Goal: Feedback & Contribution: Submit feedback/report problem

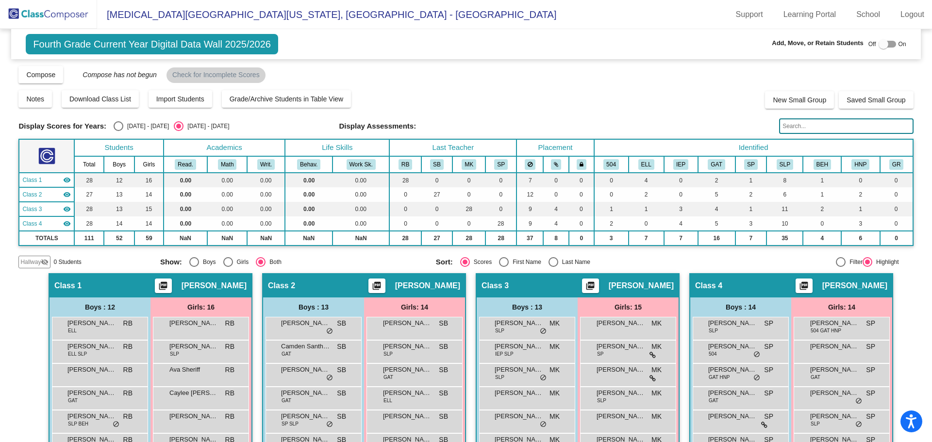
click at [77, 10] on img at bounding box center [48, 14] width 97 height 29
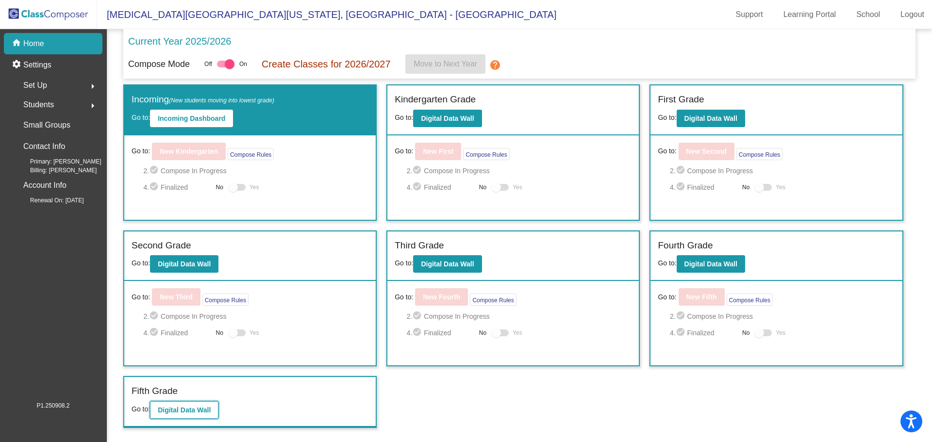
click at [200, 411] on b "Digital Data Wall" at bounding box center [184, 410] width 53 height 8
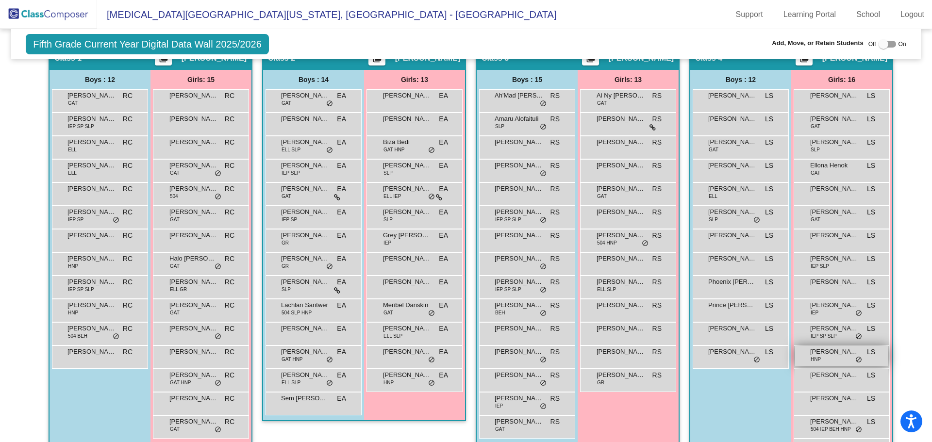
scroll to position [263, 0]
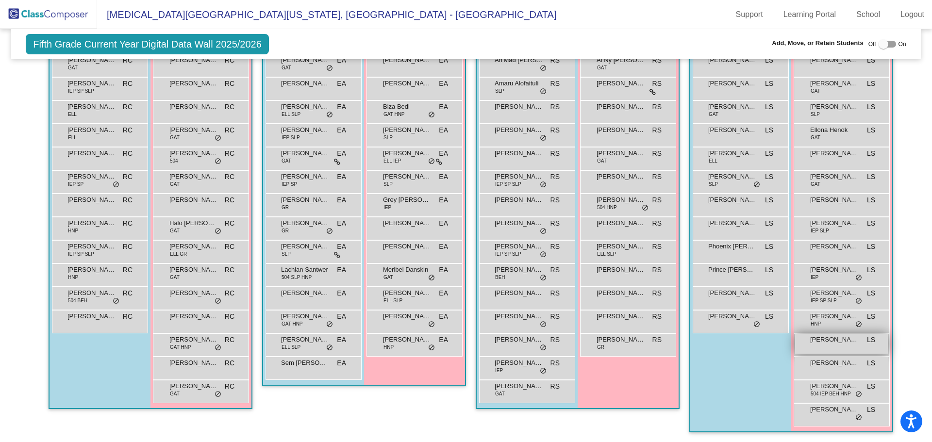
click at [831, 345] on div "Sesen Debesay LS lock do_not_disturb_alt" at bounding box center [841, 344] width 93 height 20
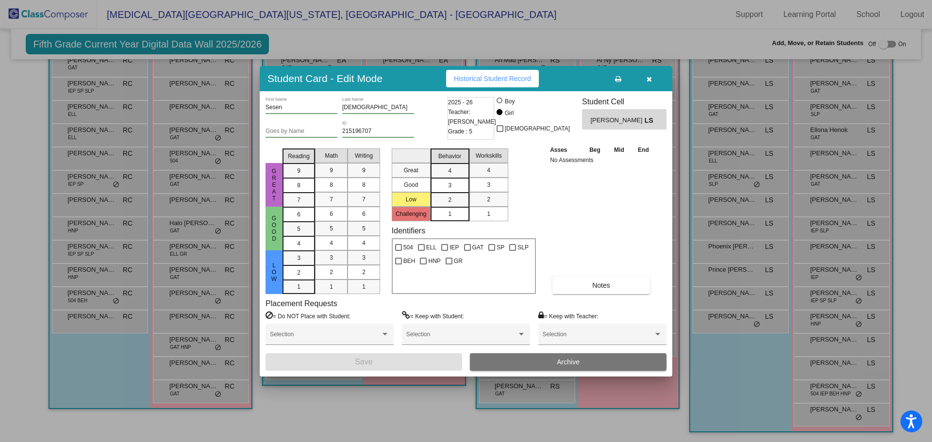
drag, startPoint x: 651, startPoint y: 79, endPoint x: 595, endPoint y: 101, distance: 60.4
click at [651, 79] on icon "button" at bounding box center [649, 79] width 5 height 7
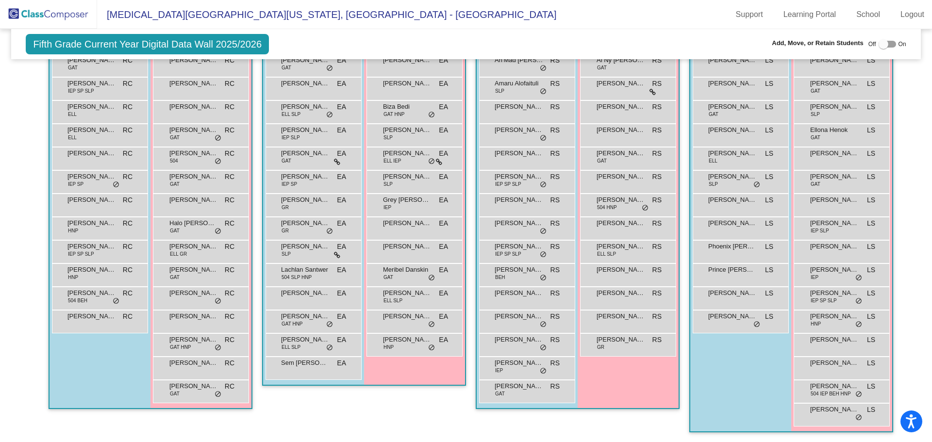
click at [47, 4] on img at bounding box center [48, 14] width 97 height 29
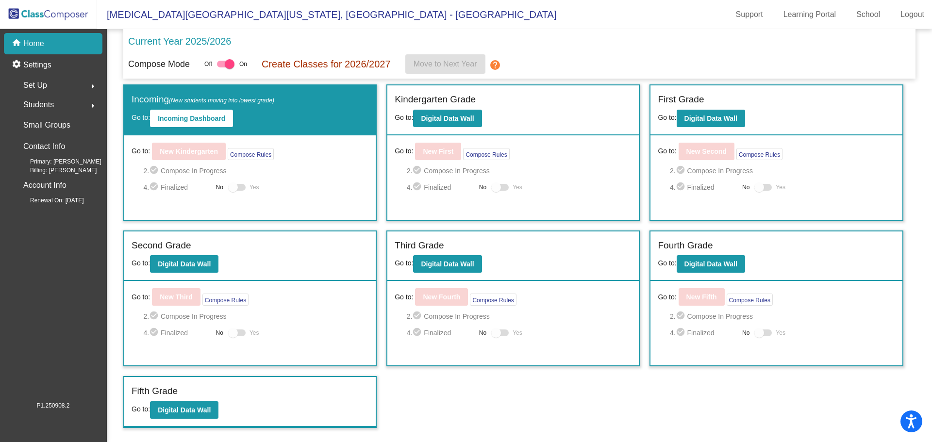
click at [58, 104] on div "Students arrow_right" at bounding box center [56, 104] width 93 height 19
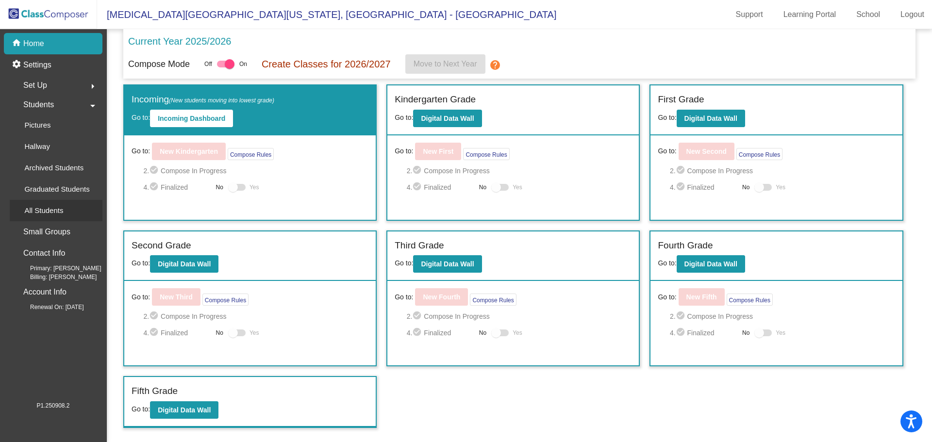
click at [54, 205] on p "All Students" at bounding box center [43, 211] width 39 height 12
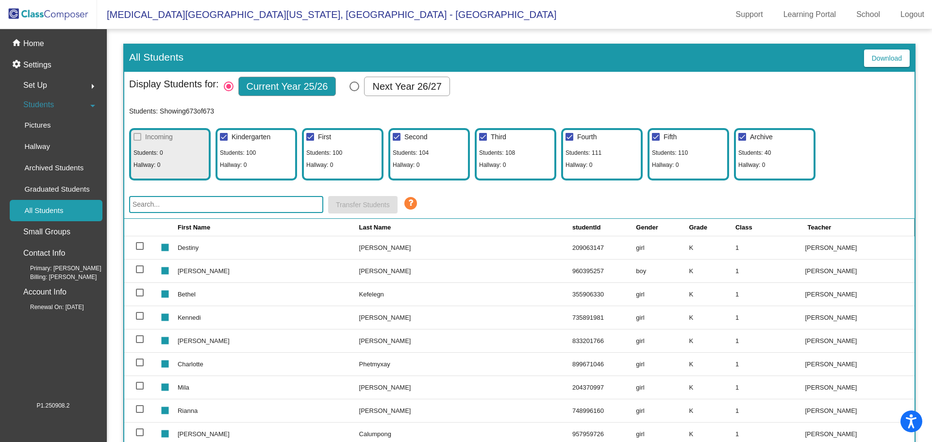
click at [224, 203] on input "text" at bounding box center [226, 204] width 194 height 17
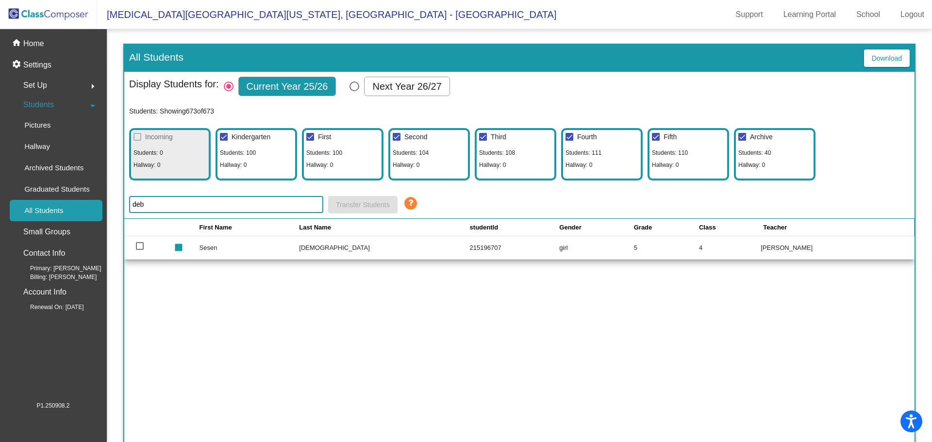
type input "deb"
click at [143, 244] on div at bounding box center [140, 246] width 8 height 8
click at [140, 250] on input "select row 634" at bounding box center [139, 250] width 0 height 0
click at [373, 202] on span "Transfer Students" at bounding box center [363, 205] width 54 height 8
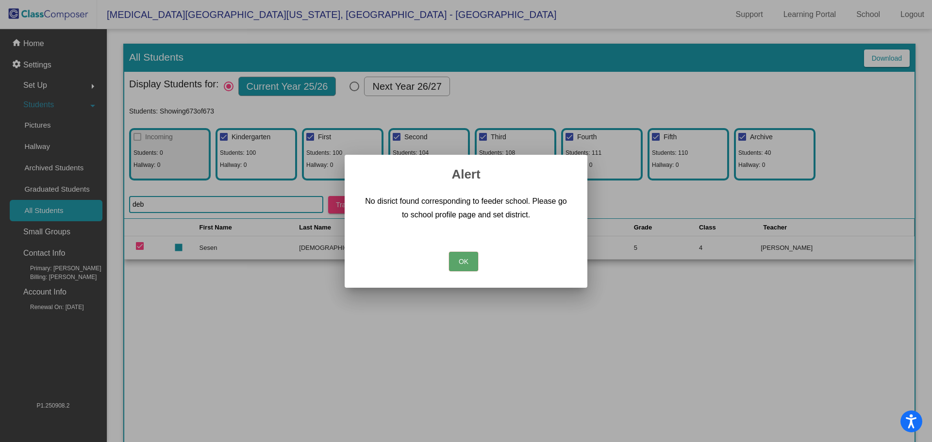
click at [453, 264] on button "OK" at bounding box center [463, 261] width 29 height 19
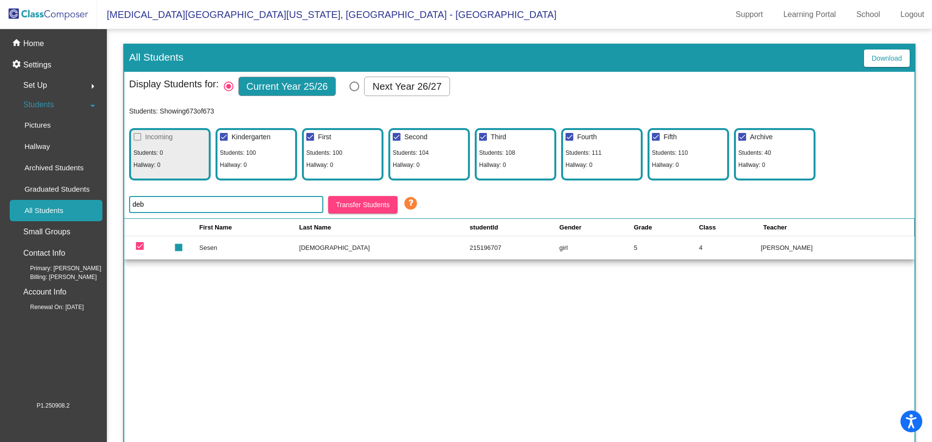
click at [223, 247] on td "Sesen" at bounding box center [250, 247] width 100 height 23
click at [183, 244] on mat-icon "stop" at bounding box center [177, 244] width 12 height 12
click at [183, 247] on mat-icon "stop" at bounding box center [177, 244] width 12 height 12
click at [142, 246] on div at bounding box center [140, 246] width 8 height 8
click at [140, 250] on input "deselect row 634" at bounding box center [139, 250] width 0 height 0
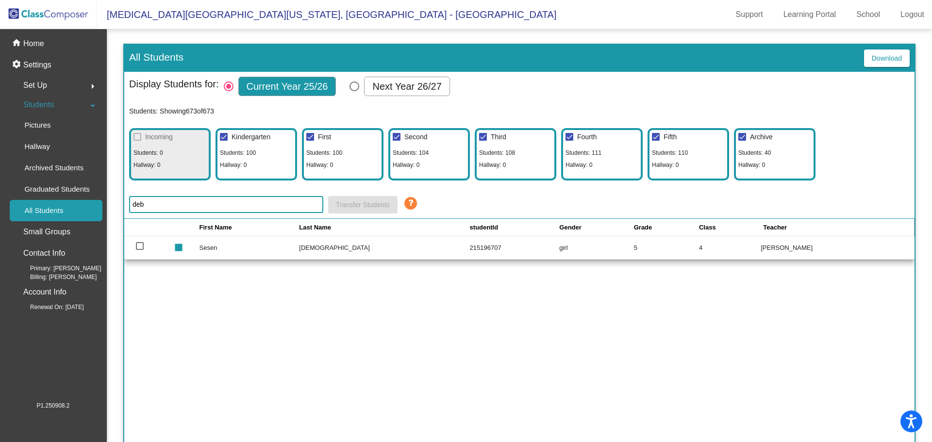
click at [387, 245] on td "Debesay" at bounding box center [384, 247] width 170 height 23
click at [227, 248] on td "Sesen" at bounding box center [250, 247] width 100 height 23
click at [137, 243] on div at bounding box center [140, 246] width 8 height 8
click at [139, 250] on input "select row 634" at bounding box center [139, 250] width 0 height 0
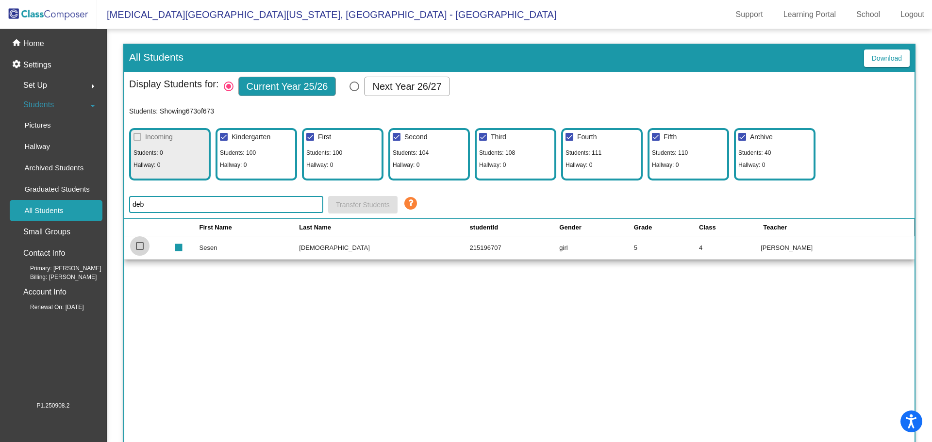
checkbox input "true"
click at [53, 102] on span "Students" at bounding box center [38, 105] width 31 height 14
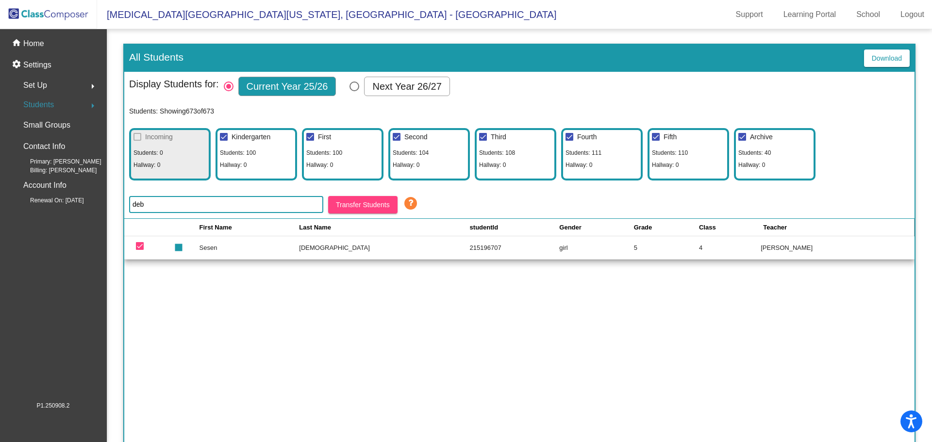
click at [53, 102] on span "Students" at bounding box center [38, 105] width 31 height 14
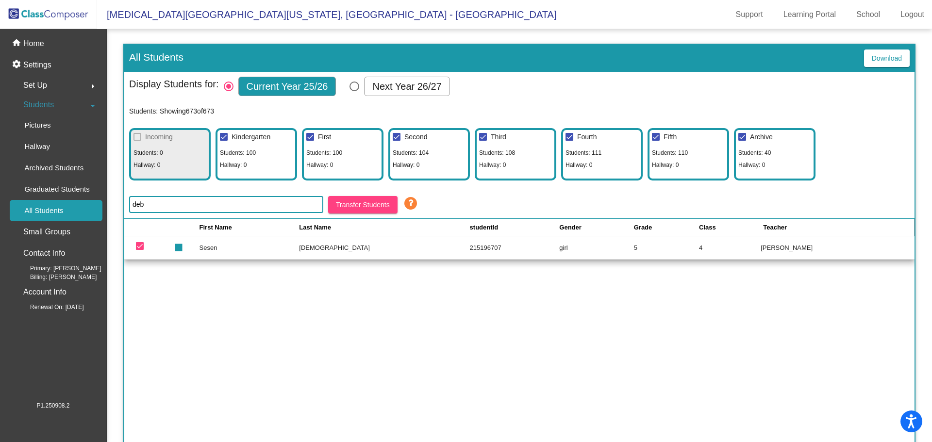
click at [57, 88] on div "Set Up arrow_right" at bounding box center [56, 85] width 93 height 19
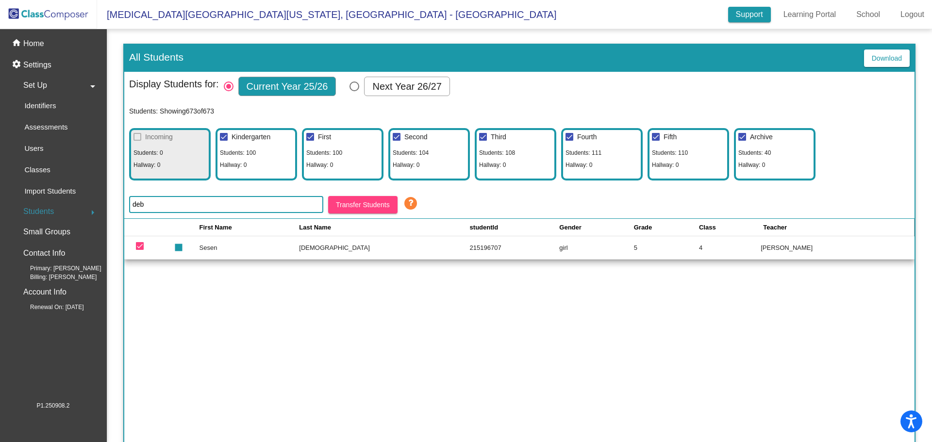
click at [746, 16] on link "Support" at bounding box center [749, 15] width 43 height 16
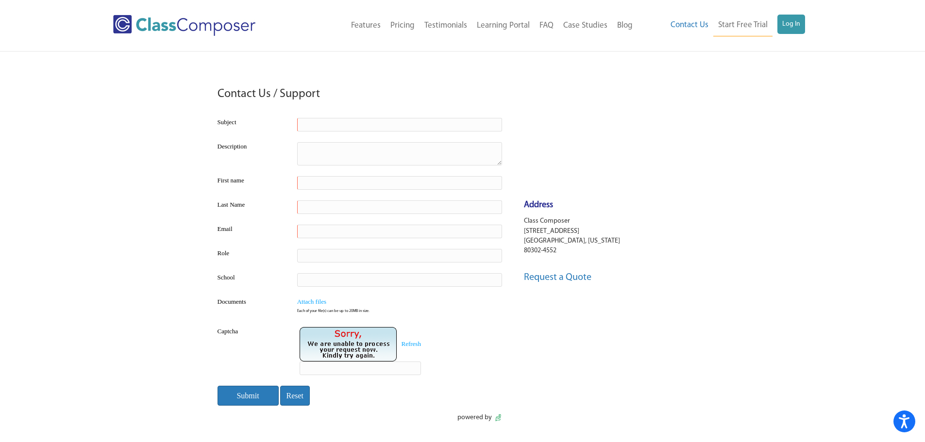
click at [305, 132] on td at bounding box center [400, 125] width 210 height 24
click at [299, 121] on input "text" at bounding box center [399, 125] width 205 height 14
type input "Student in the Wrong grade"
type textarea "Hi, I put a student in 5th grade put needs to go into 4th grade. How do I fix t…"
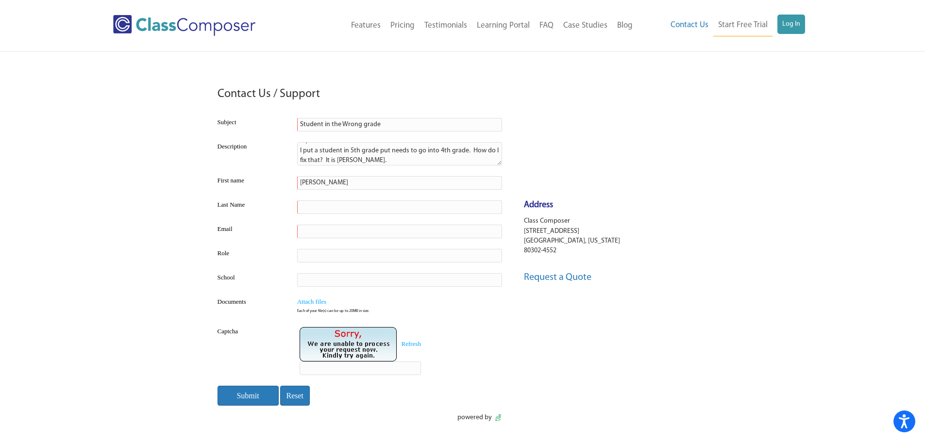
type input "[PERSON_NAME]"
type input "[PERSON_NAME][EMAIL_ADDRESS][PERSON_NAME][DOMAIN_NAME]"
type input "Registrar"
type input "[MEDICAL_DATA] Pebble"
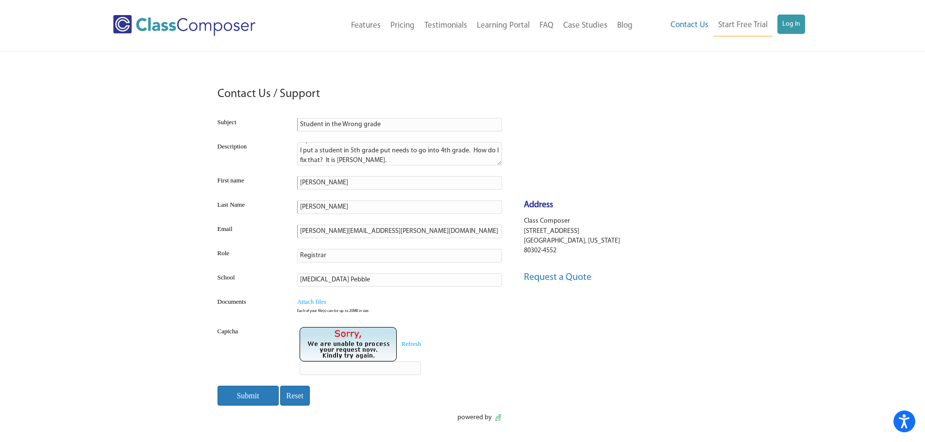
click at [330, 373] on input "text" at bounding box center [360, 369] width 121 height 14
type input "KP43ZA"
click at [240, 403] on input "Submit" at bounding box center [248, 396] width 61 height 20
